Goal: Task Accomplishment & Management: Manage account settings

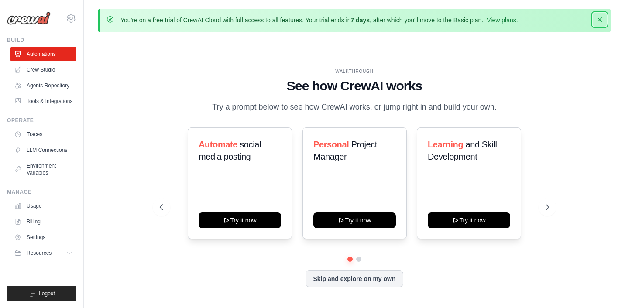
click at [598, 20] on icon "button" at bounding box center [599, 19] width 9 height 9
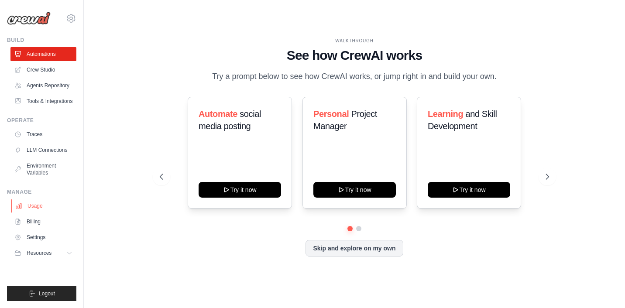
click at [42, 210] on link "Usage" at bounding box center [44, 206] width 66 height 14
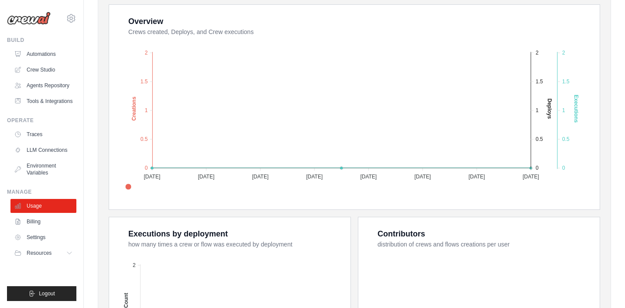
scroll to position [210, 0]
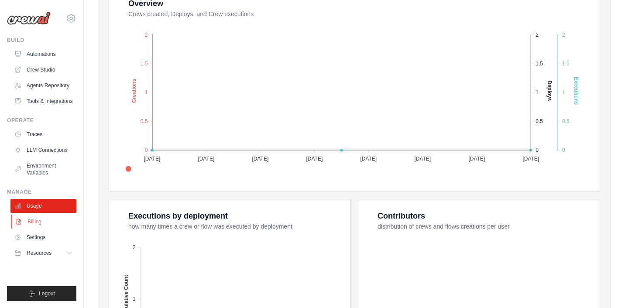
click at [45, 227] on link "Billing" at bounding box center [44, 222] width 66 height 14
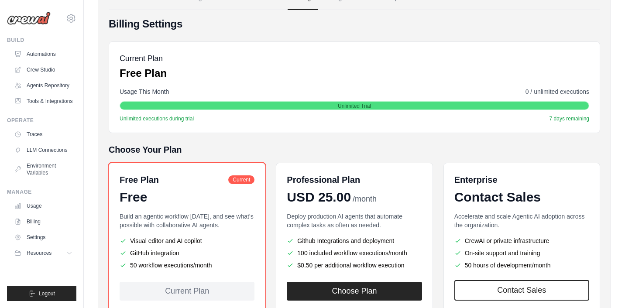
scroll to position [149, 0]
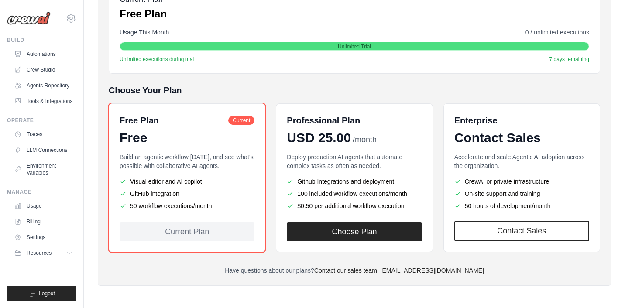
click at [178, 195] on li "GitHub integration" at bounding box center [187, 193] width 135 height 9
click at [175, 205] on li "50 workflow executions/month" at bounding box center [187, 206] width 135 height 9
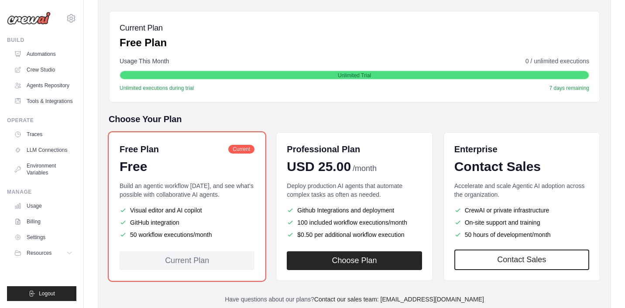
scroll to position [120, 0]
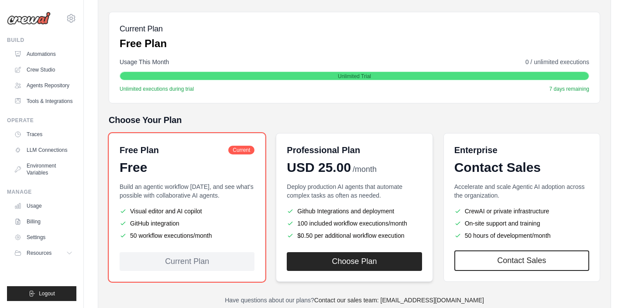
click at [354, 171] on div "USD 25.00 /month" at bounding box center [354, 168] width 135 height 16
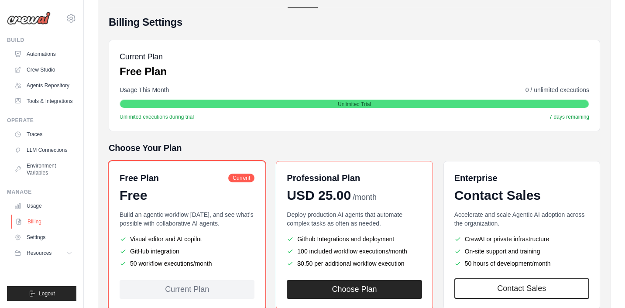
scroll to position [0, 0]
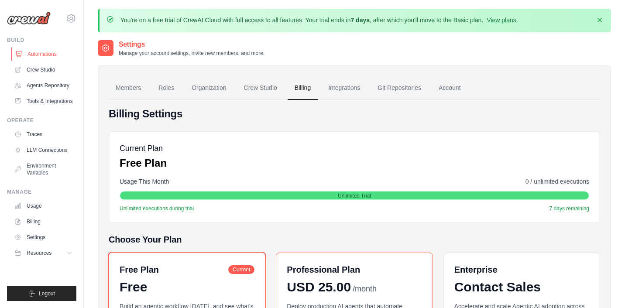
click at [42, 54] on link "Automations" at bounding box center [44, 54] width 66 height 14
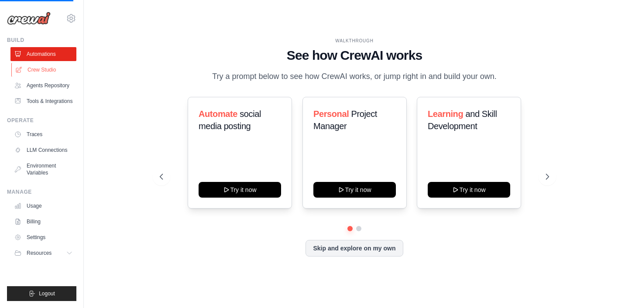
click at [42, 68] on link "Crew Studio" at bounding box center [44, 70] width 66 height 14
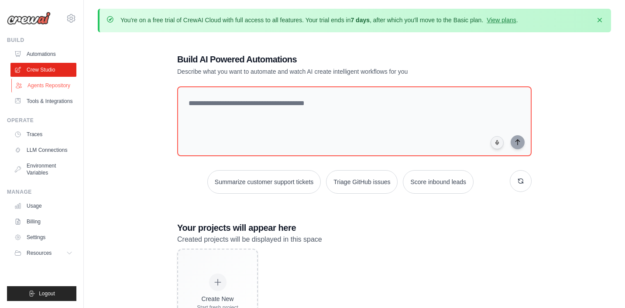
click at [49, 86] on link "Agents Repository" at bounding box center [44, 86] width 66 height 14
